Goal: Task Accomplishment & Management: Manage account settings

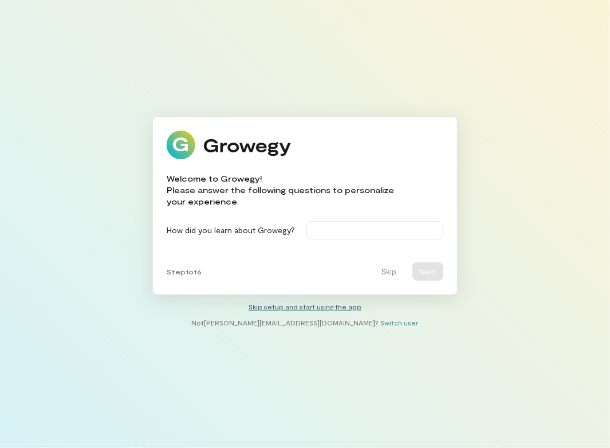
click at [283, 307] on link "Skip setup and start using the app" at bounding box center [305, 307] width 113 height 8
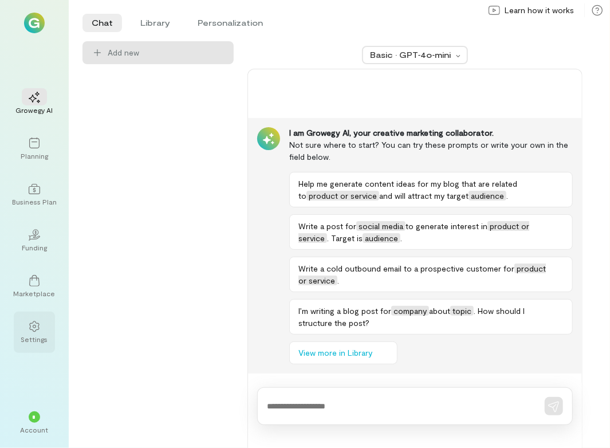
click at [33, 339] on div "Settings" at bounding box center [34, 339] width 27 height 9
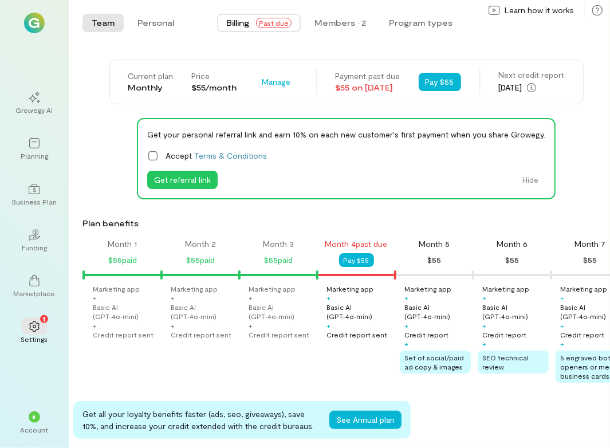
scroll to position [0, 117]
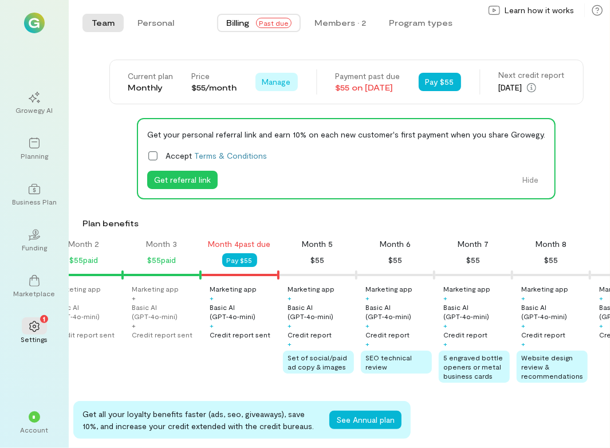
click at [262, 81] on span "Manage" at bounding box center [276, 81] width 29 height 11
click at [287, 133] on span "Cancel plan" at bounding box center [310, 129] width 58 height 11
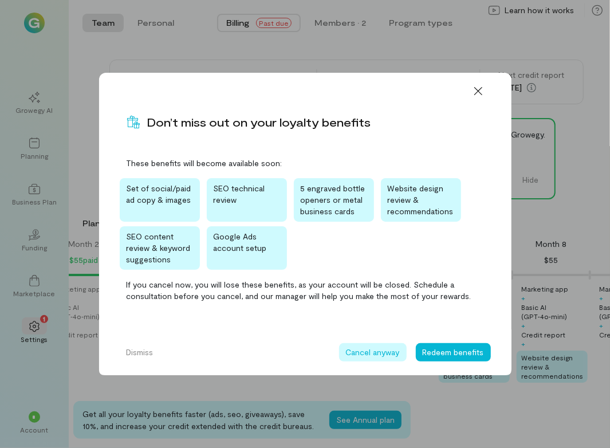
click at [355, 352] on button "Cancel anyway" at bounding box center [373, 352] width 68 height 18
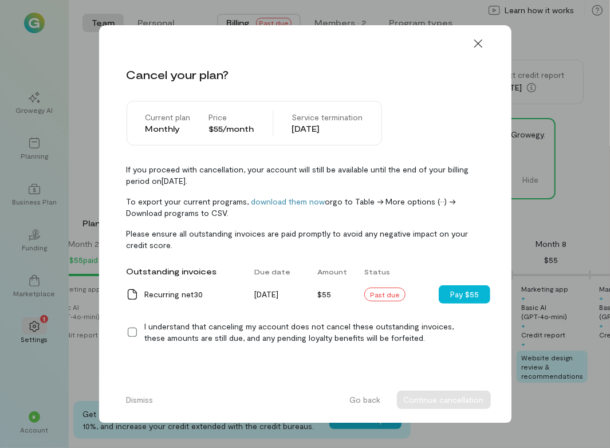
click at [132, 329] on icon at bounding box center [132, 332] width 11 height 11
click at [472, 404] on button "Continue cancellation" at bounding box center [444, 400] width 94 height 18
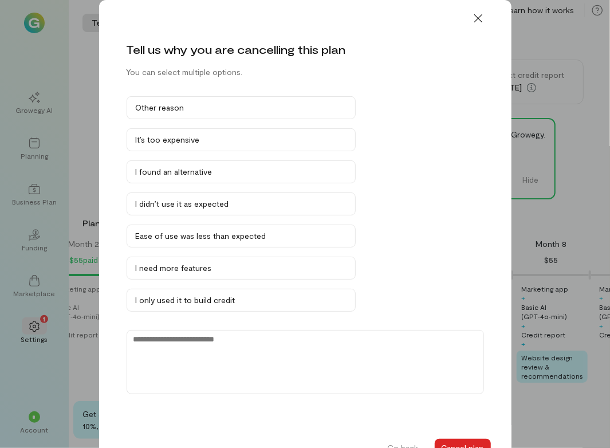
click at [468, 445] on button "Cancel plan" at bounding box center [463, 448] width 56 height 18
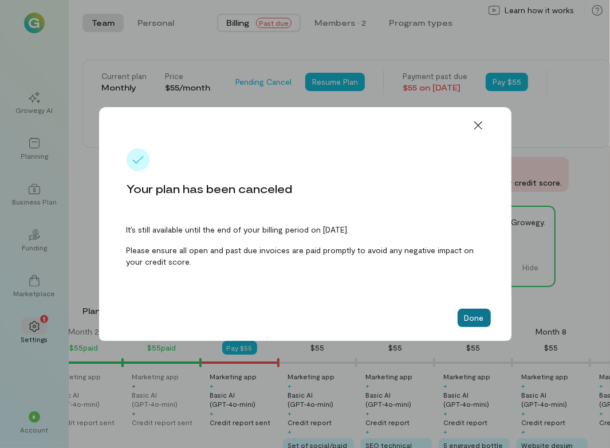
click at [471, 317] on button "Done" at bounding box center [474, 318] width 33 height 18
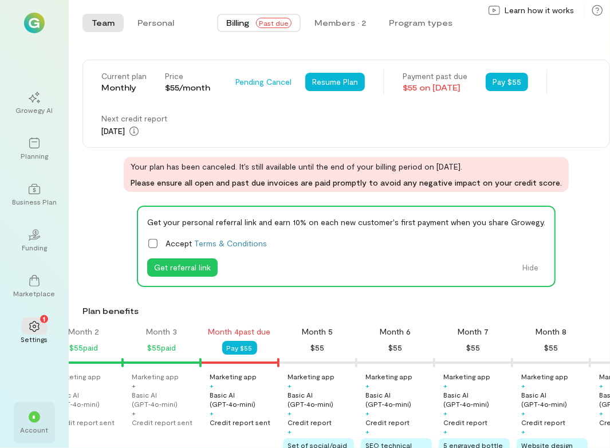
click at [53, 413] on div "* Account" at bounding box center [34, 422] width 41 height 41
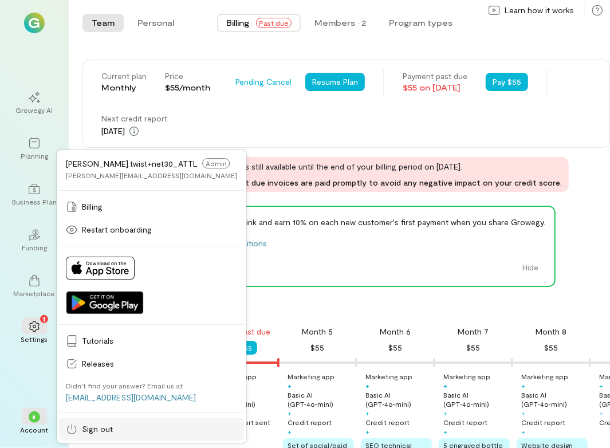
click at [87, 422] on link "Sign out" at bounding box center [151, 429] width 185 height 23
